Goal: Complete application form

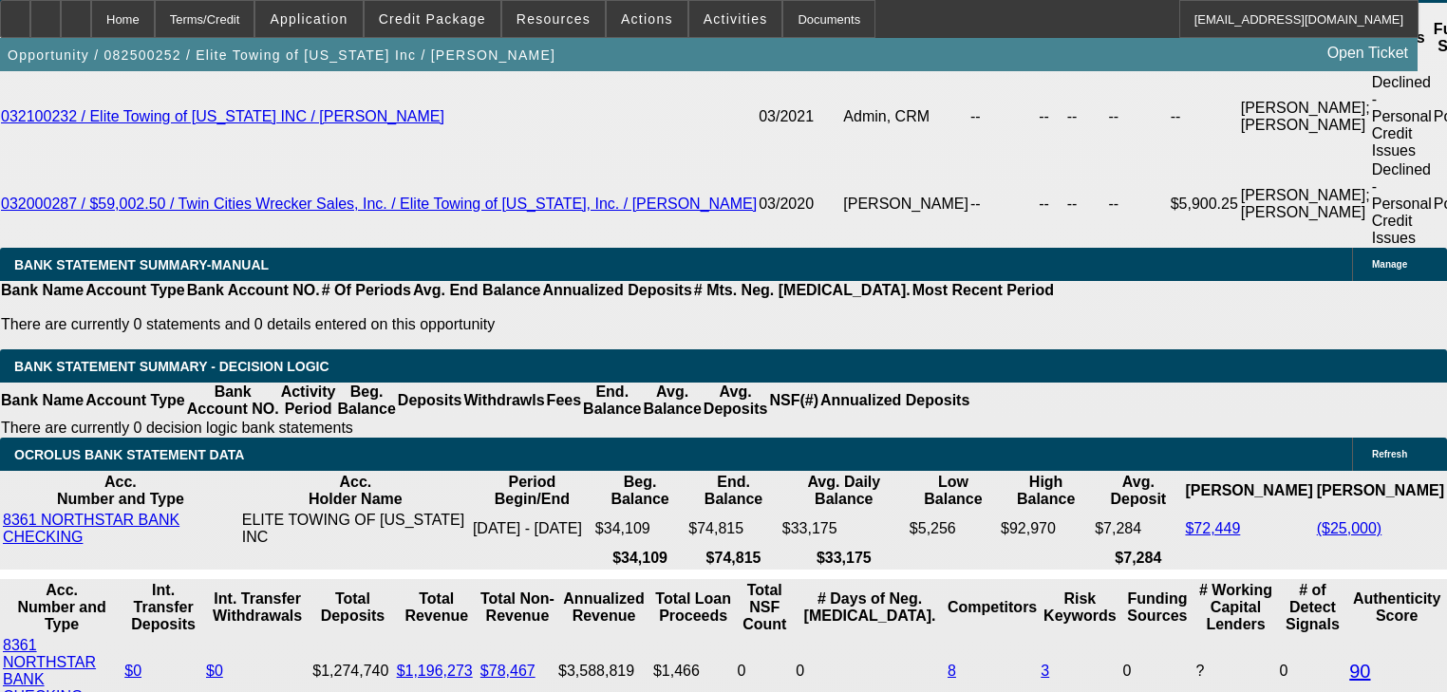
scroll to position [3613, 0]
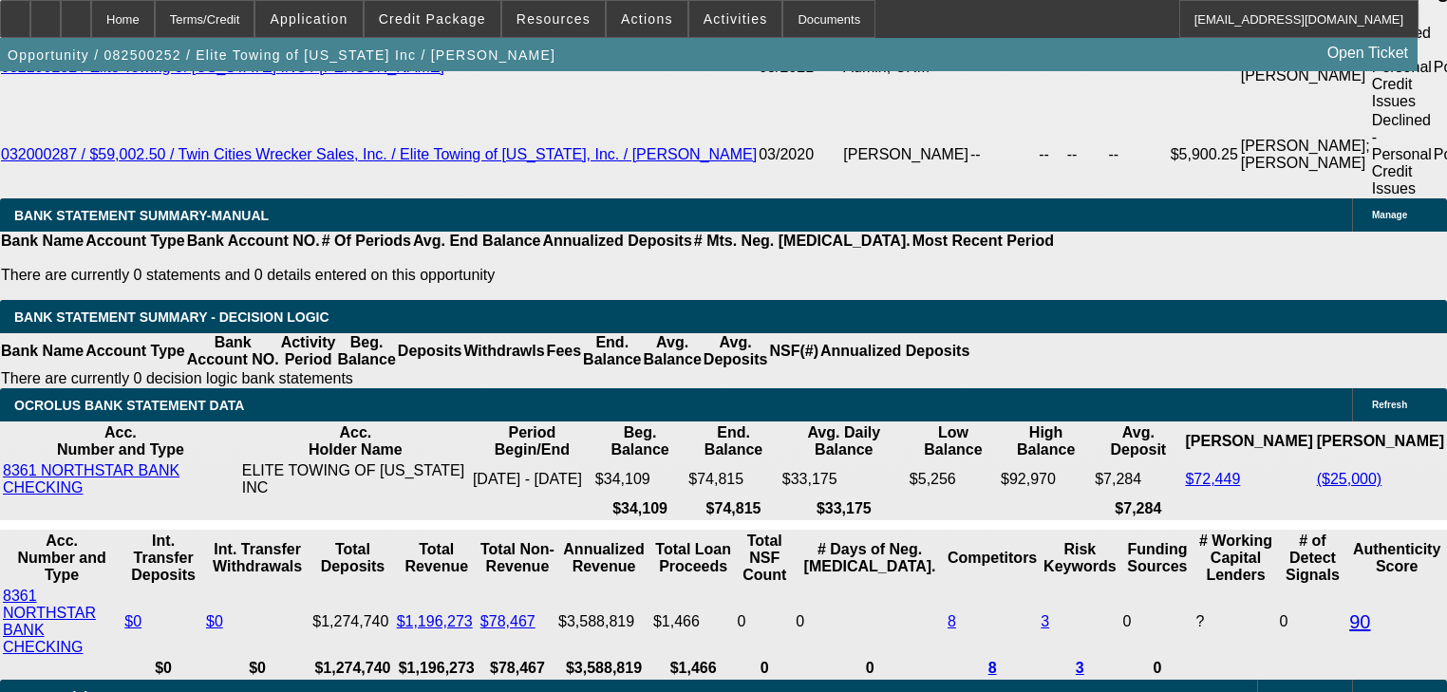
select select "0.1"
select select "0"
select select "6"
select select "0.1"
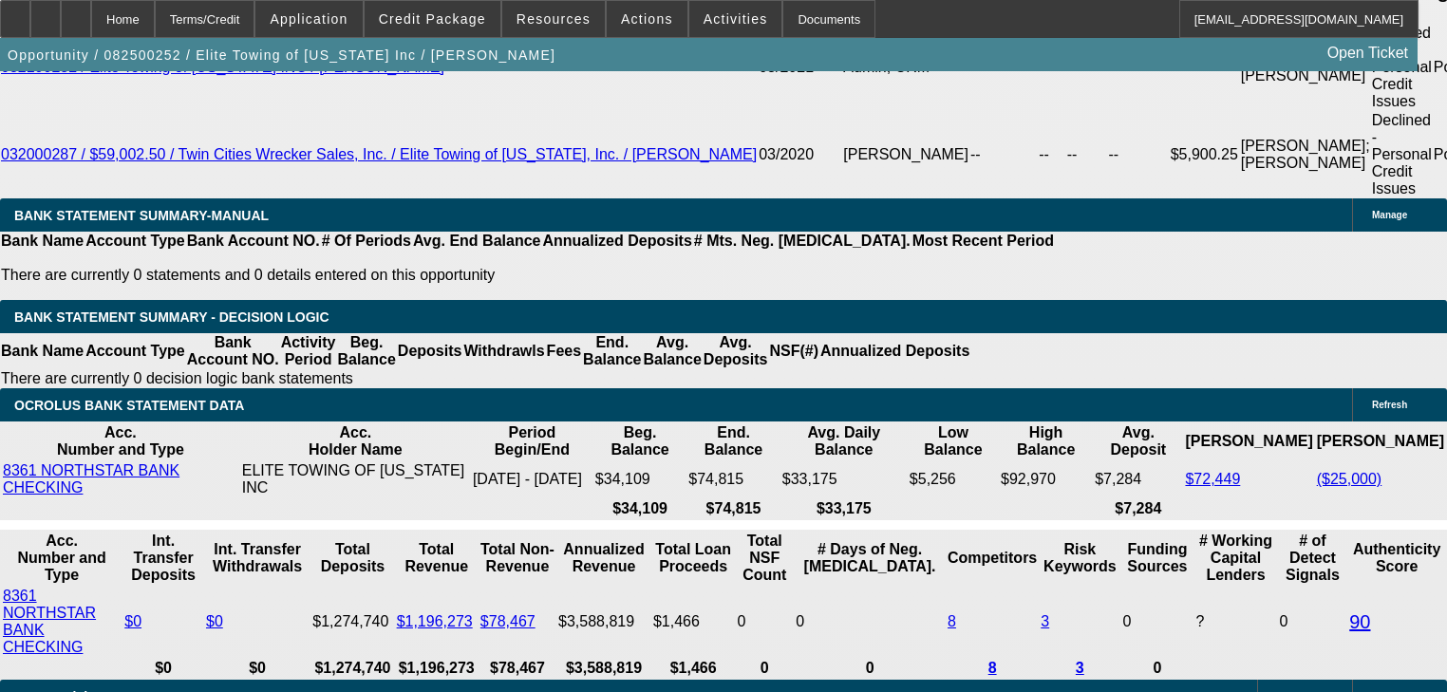
select select "0"
select select "6"
select select "0.1"
select select "0"
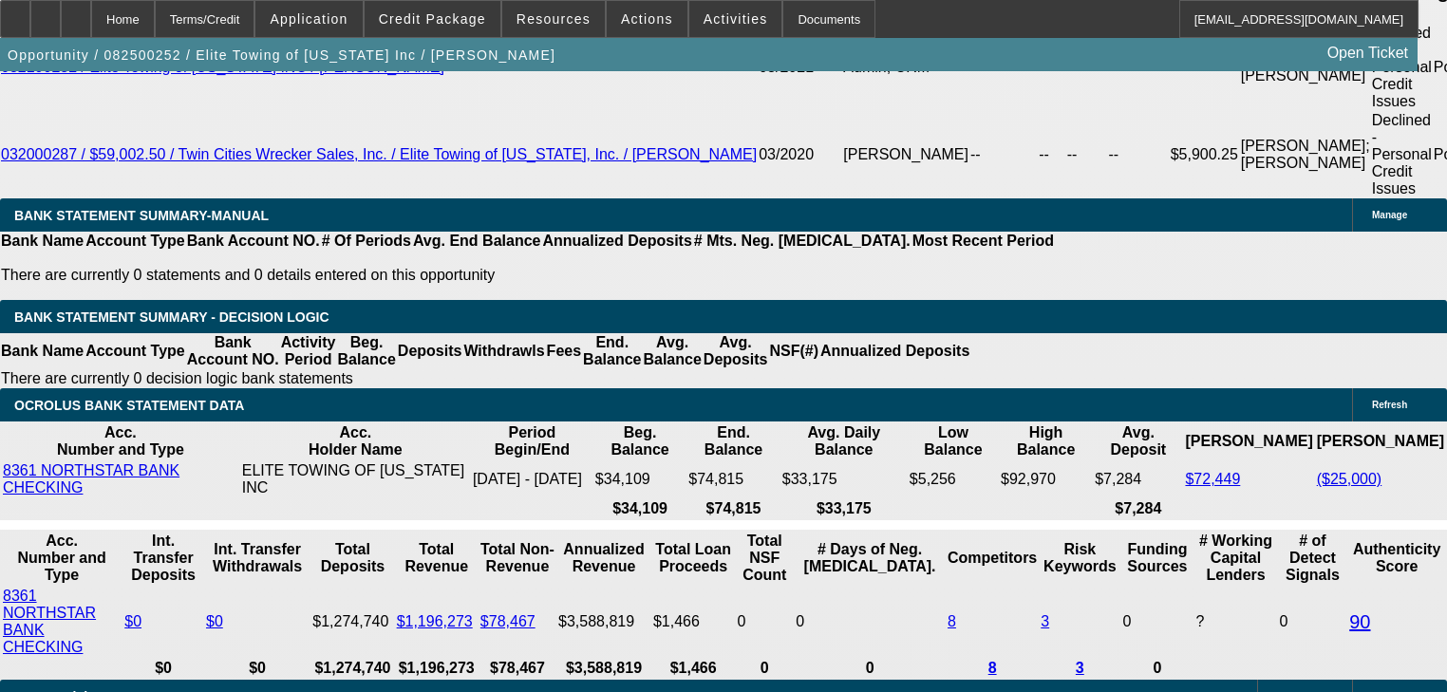
select select "0"
select select "6"
select select "0"
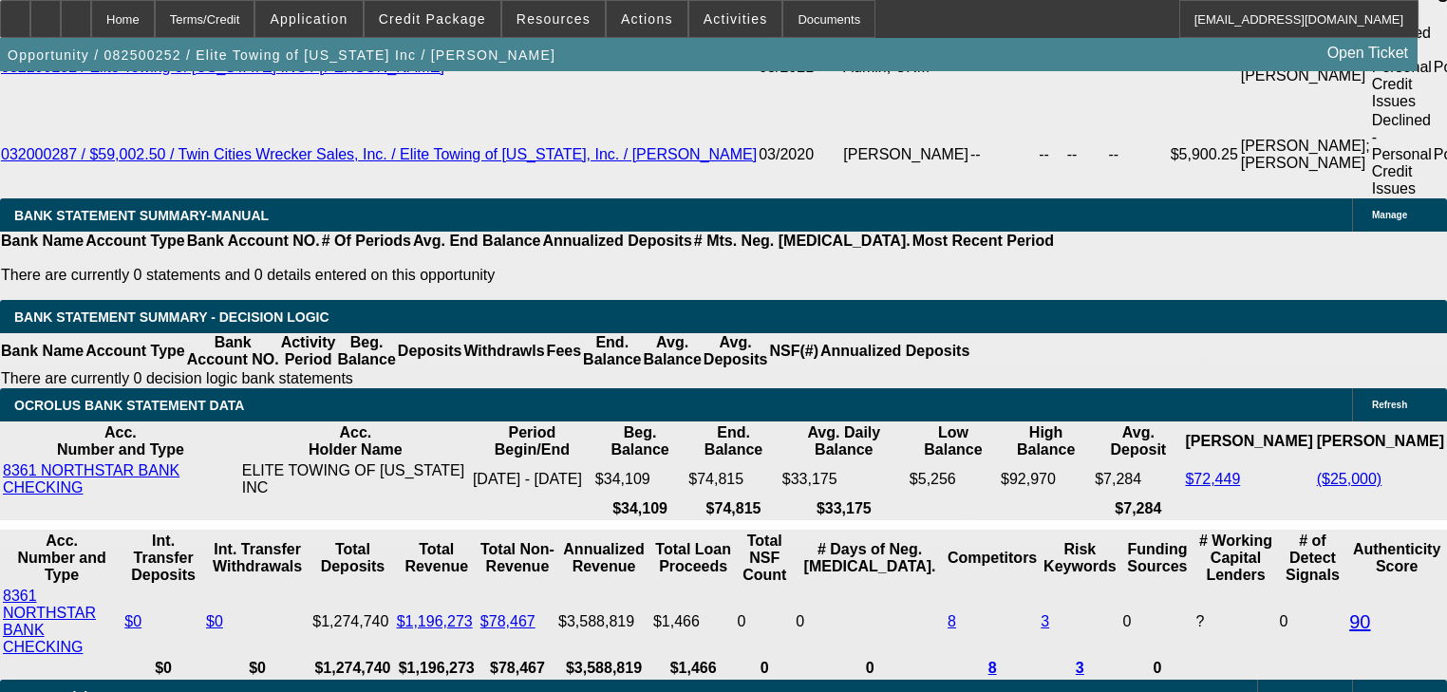
select select "6"
